Goal: Obtain resource: Obtain resource

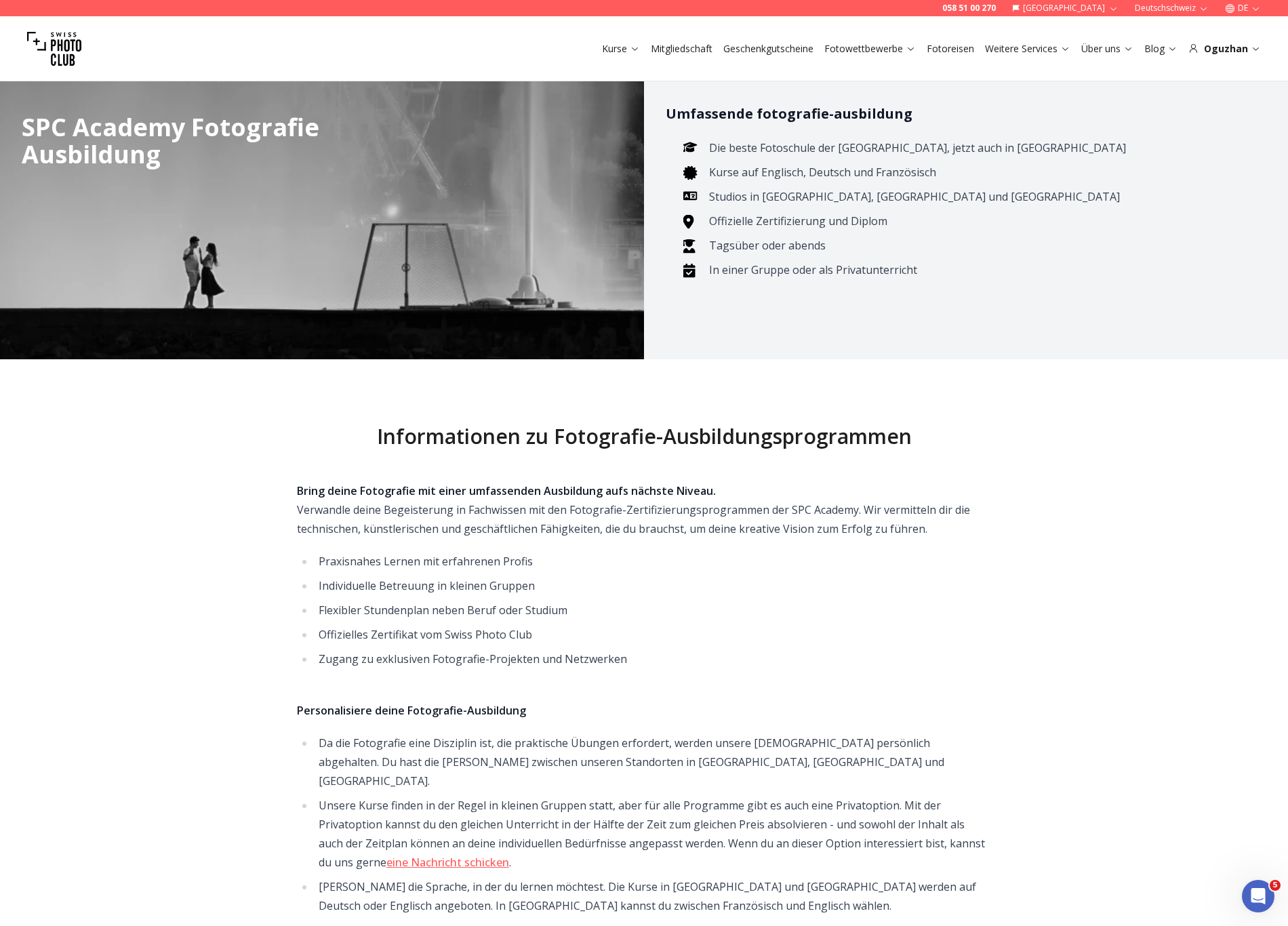
click at [1249, 13] on button "DE" at bounding box center [1242, 8] width 47 height 17
click at [1247, 57] on link "en" at bounding box center [1242, 62] width 27 height 17
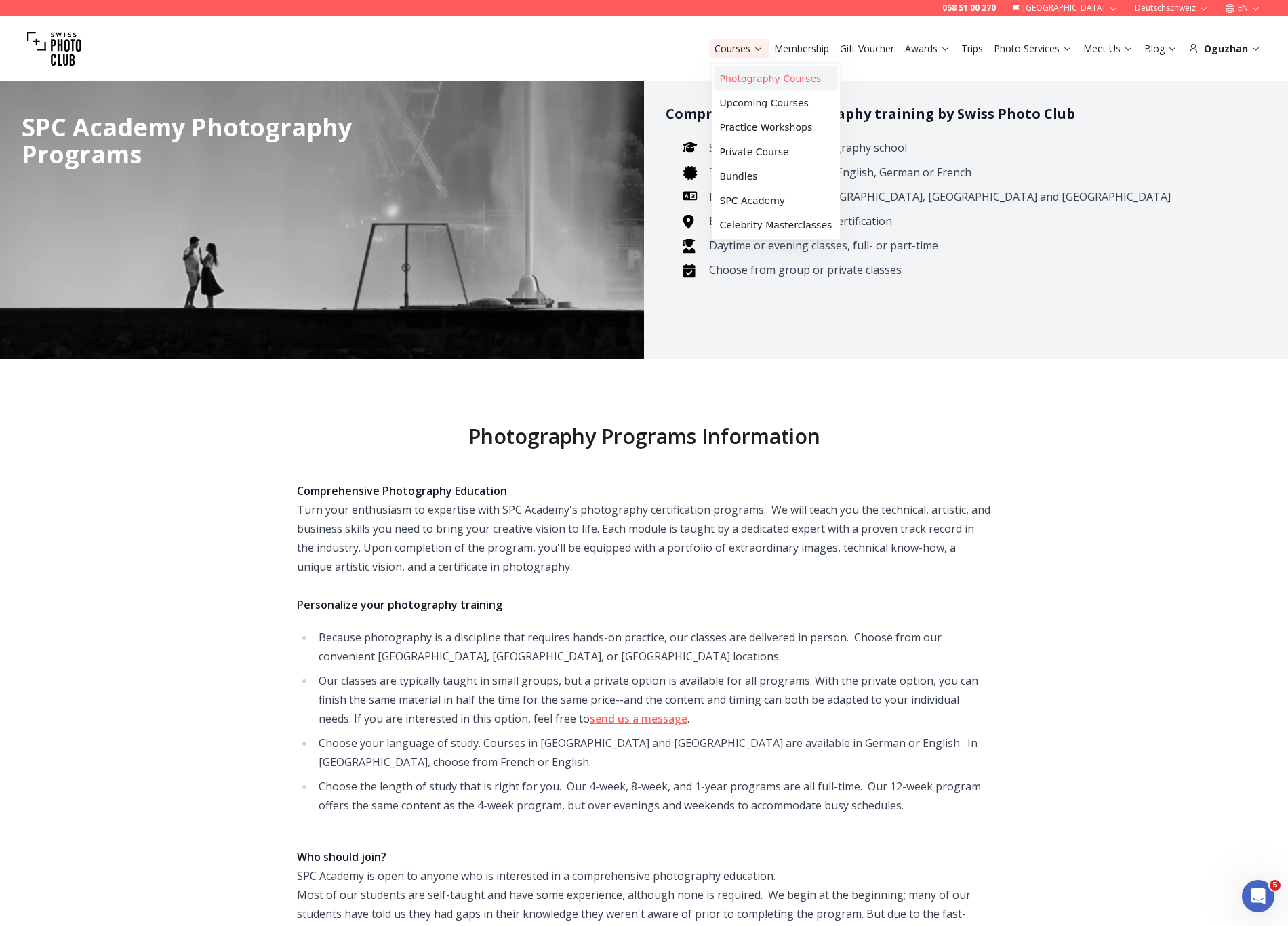
click at [746, 81] on link "Photography Courses" at bounding box center [776, 78] width 124 height 24
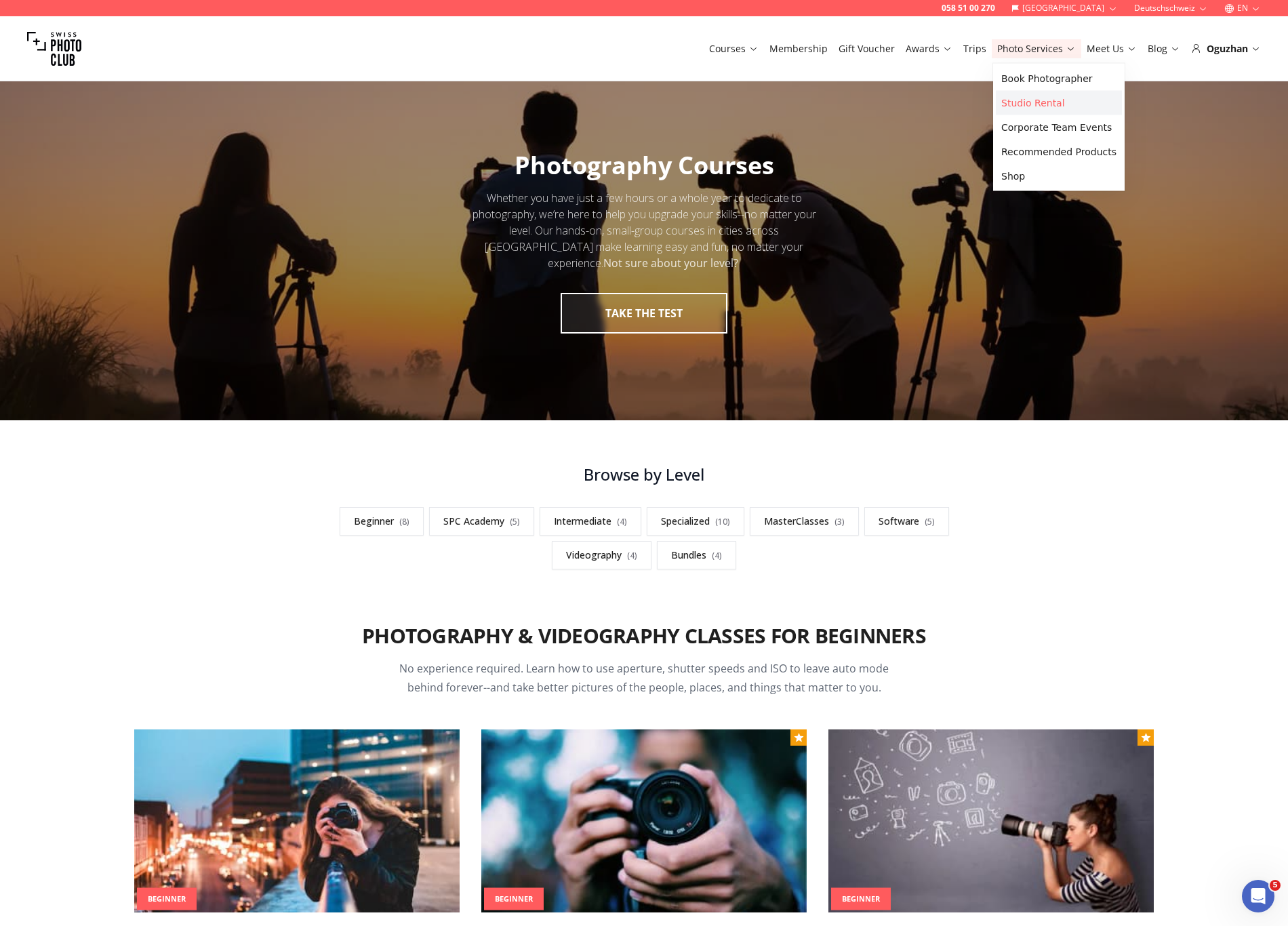
click at [1027, 94] on link "Studio Rental" at bounding box center [1059, 102] width 126 height 24
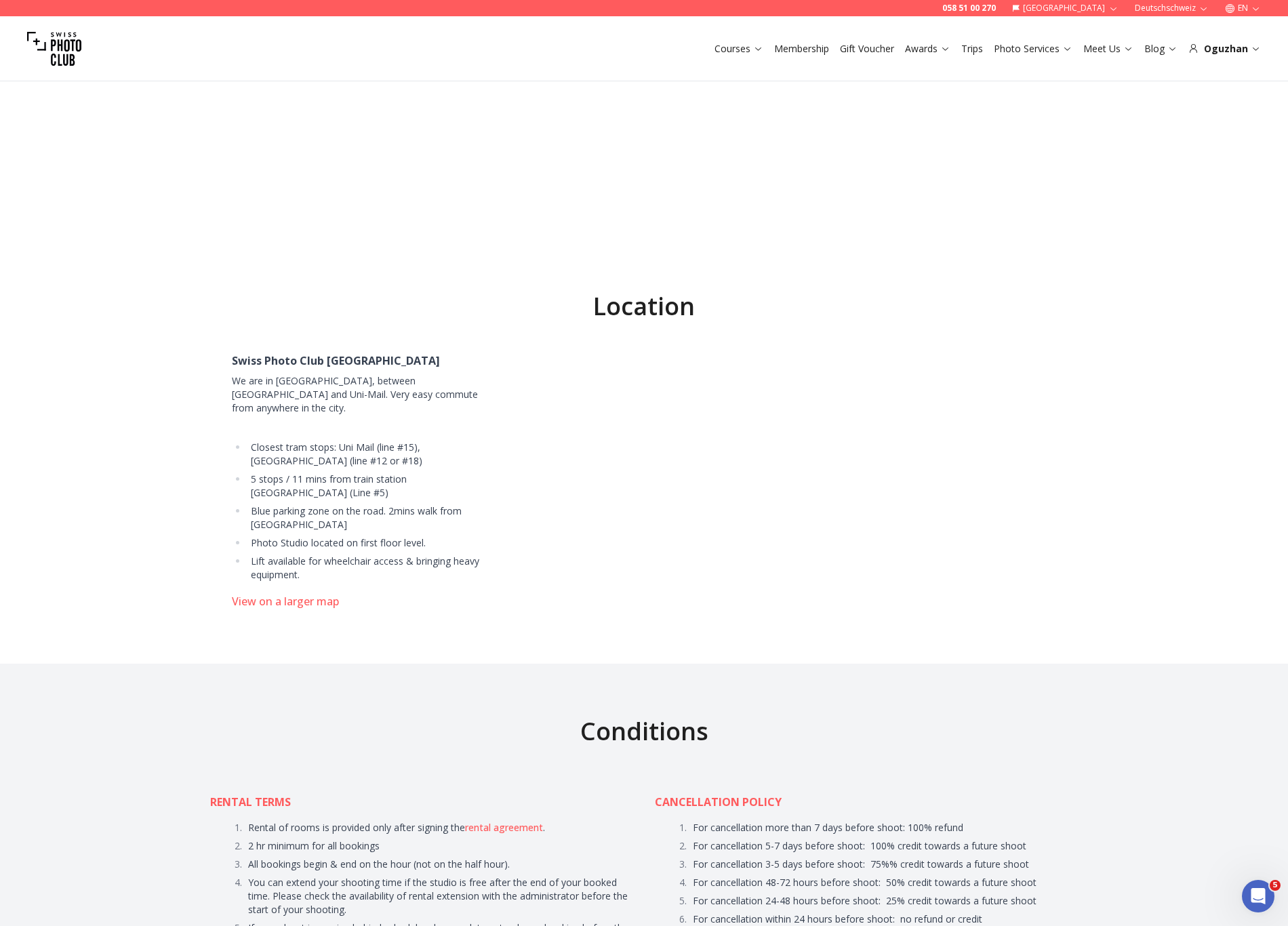
scroll to position [6191, 0]
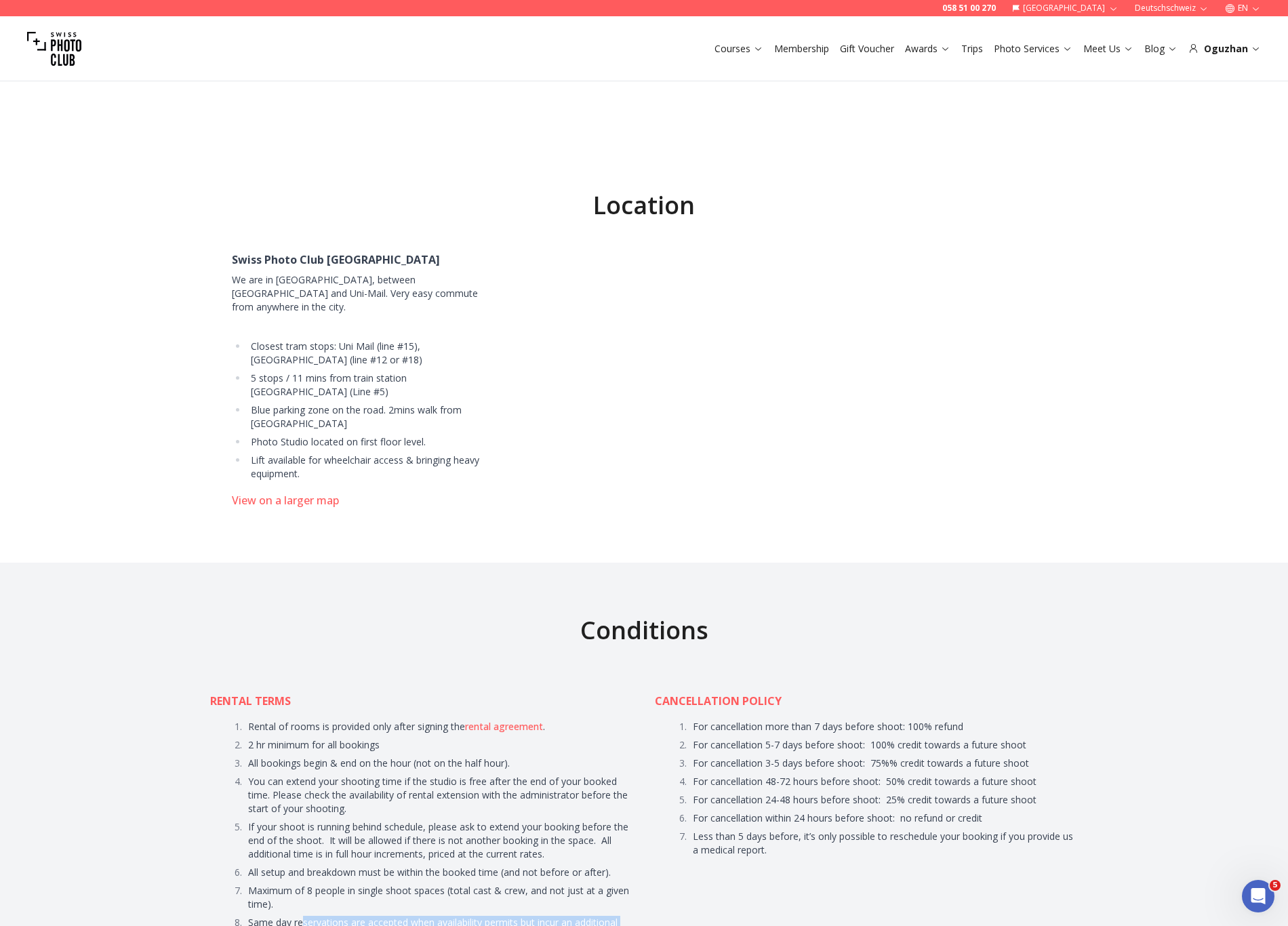
drag, startPoint x: 303, startPoint y: 630, endPoint x: 298, endPoint y: 651, distance: 21.6
click at [298, 916] on li "Same day reservations are accepted when availability permits but incur an addit…" at bounding box center [439, 929] width 389 height 27
drag, startPoint x: 298, startPoint y: 651, endPoint x: 301, endPoint y: 639, distance: 12.4
click at [301, 916] on li "Same day reservations are accepted when availability permits but incur an addit…" at bounding box center [439, 929] width 389 height 27
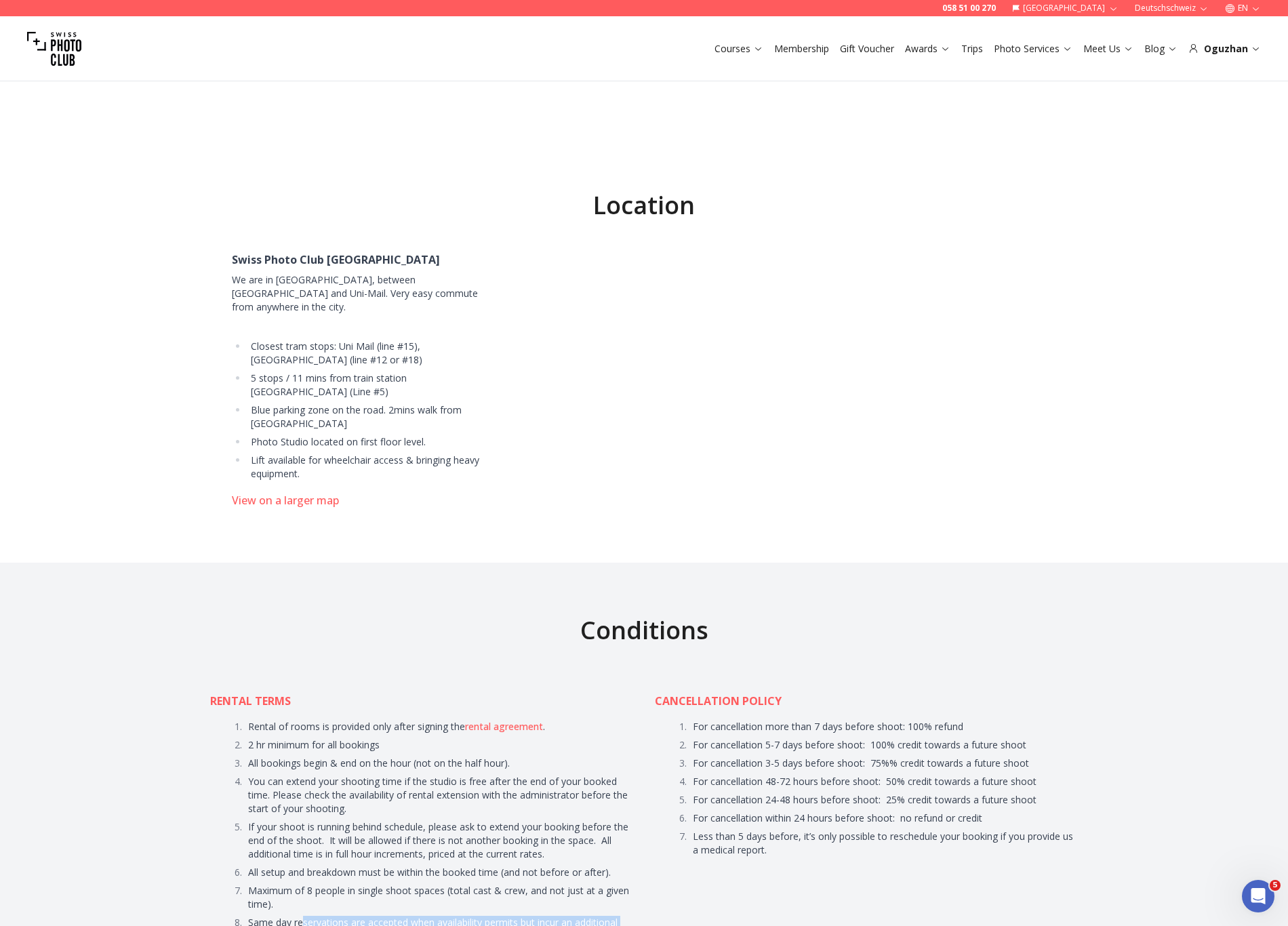
click at [301, 916] on li "Same day reservations are accepted when availability permits but incur an addit…" at bounding box center [439, 929] width 389 height 27
click at [510, 720] on link "rental agreement" at bounding box center [504, 727] width 78 height 13
